Goal: Task Accomplishment & Management: Manage account settings

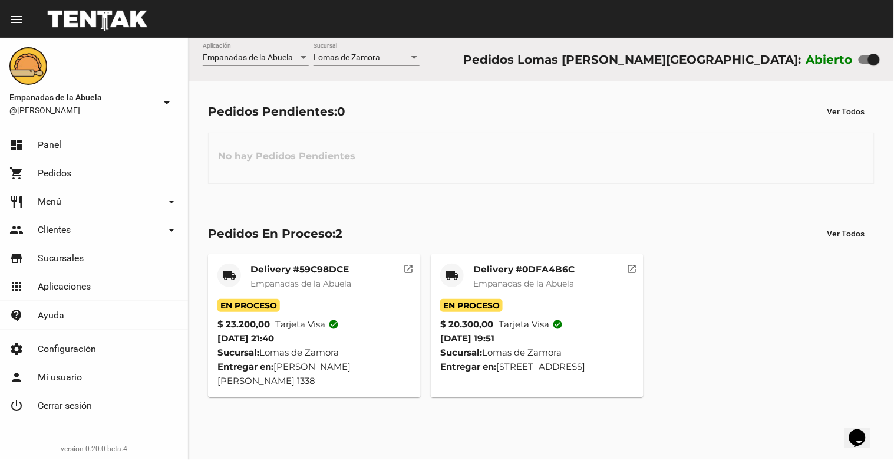
click at [520, 272] on mat-card-title "Delivery #0DFA4B6C" at bounding box center [523, 269] width 101 height 12
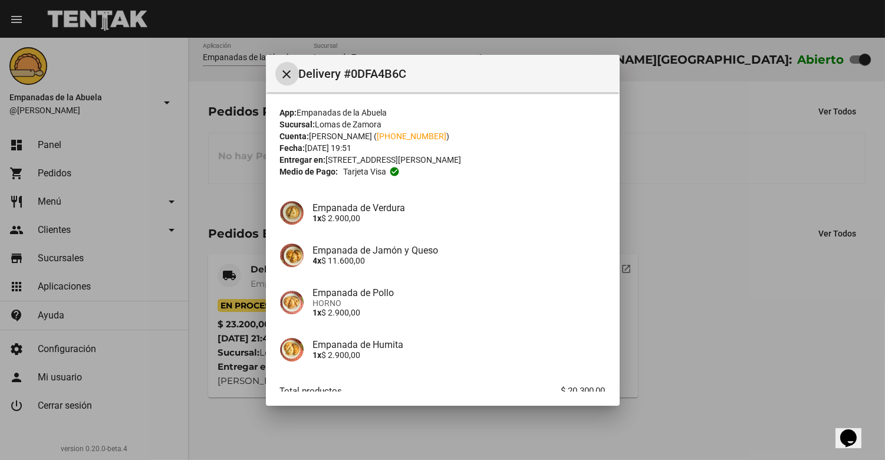
scroll to position [72, 0]
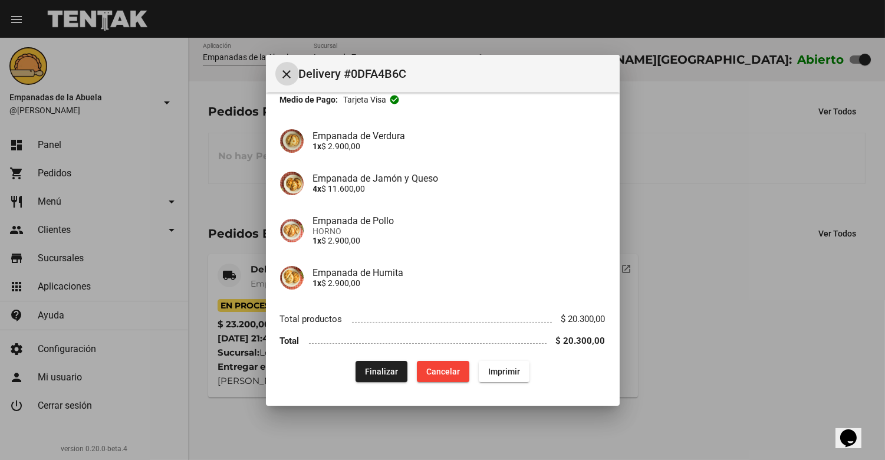
click at [378, 362] on button "Finalizar" at bounding box center [381, 371] width 52 height 21
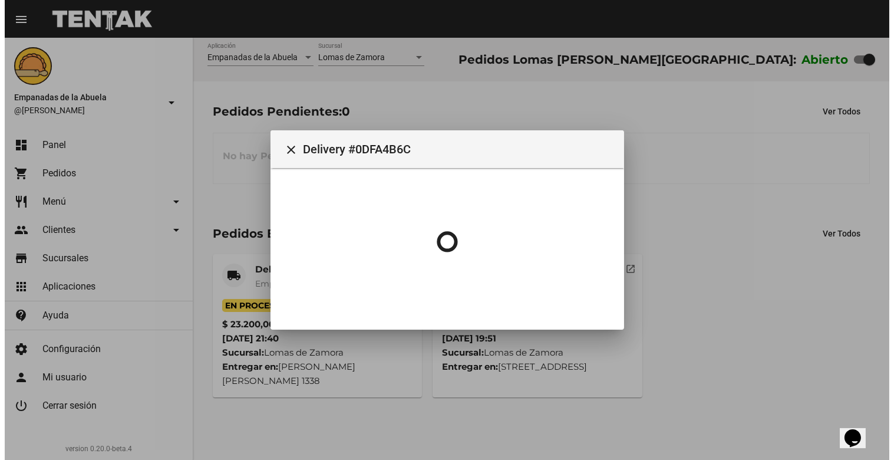
scroll to position [0, 0]
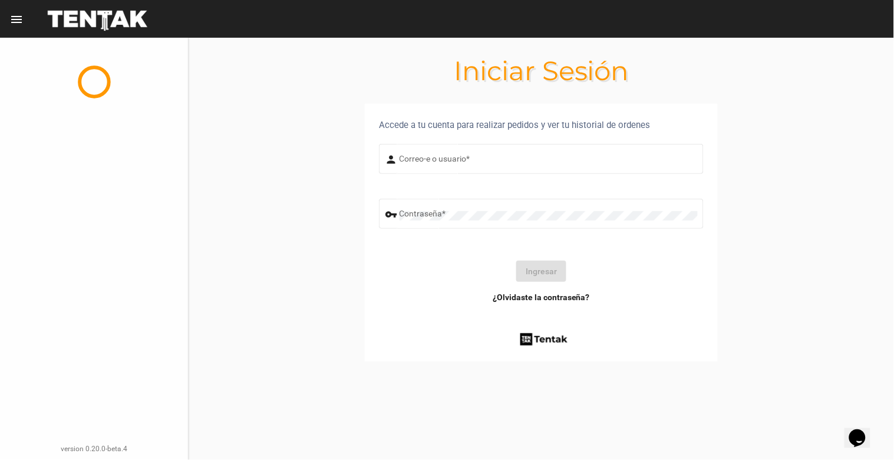
type input "[EMAIL_ADDRESS][DOMAIN_NAME]"
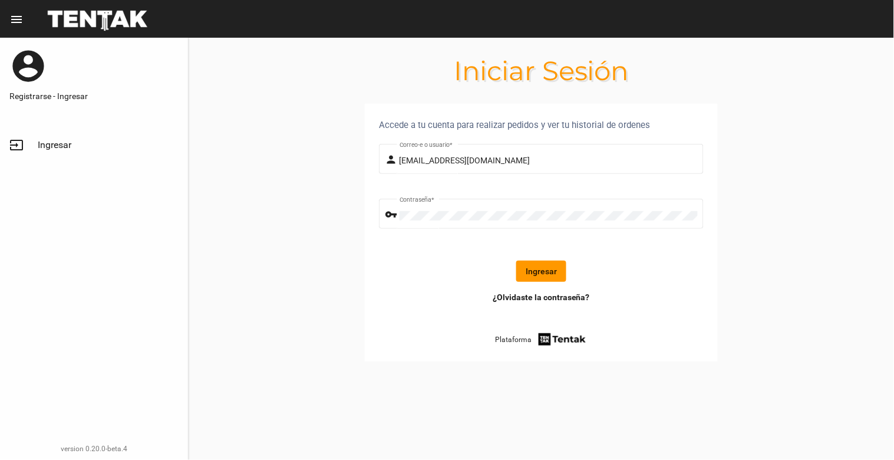
click at [538, 274] on button "Ingresar" at bounding box center [541, 271] width 50 height 21
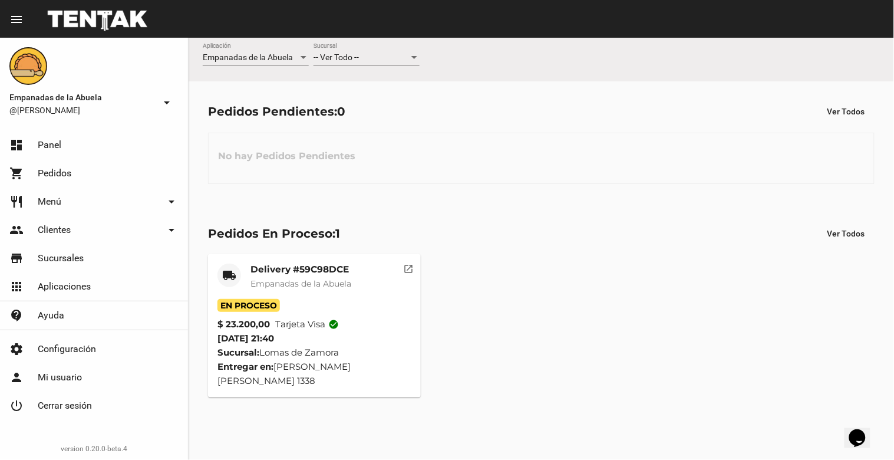
click at [381, 52] on div "-- Ver Todo -- Sucursal" at bounding box center [367, 54] width 106 height 23
click at [375, 105] on span "Lomas de Zamora" at bounding box center [367, 107] width 106 height 25
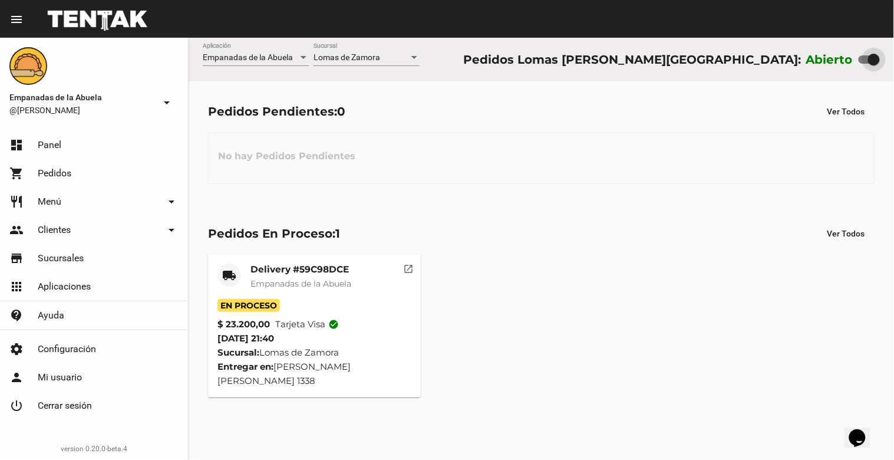
click at [879, 58] on div at bounding box center [874, 60] width 12 height 12
click at [865, 64] on input "checkbox" at bounding box center [864, 64] width 1 height 1
checkbox input "false"
